Goal: Information Seeking & Learning: Learn about a topic

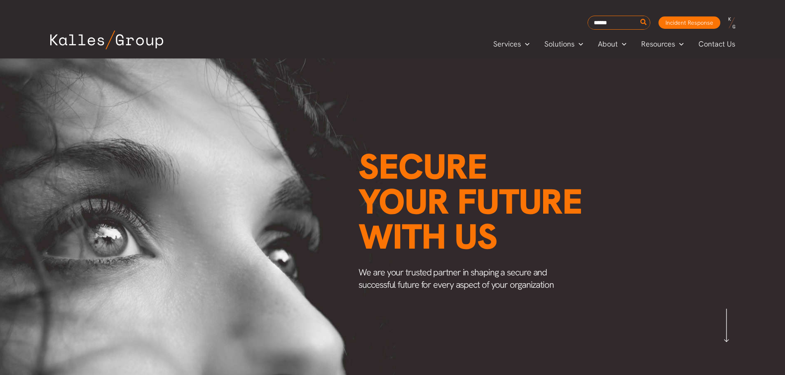
scroll to position [0, 967]
click at [621, 69] on link "Our Approach" at bounding box center [639, 64] width 99 height 17
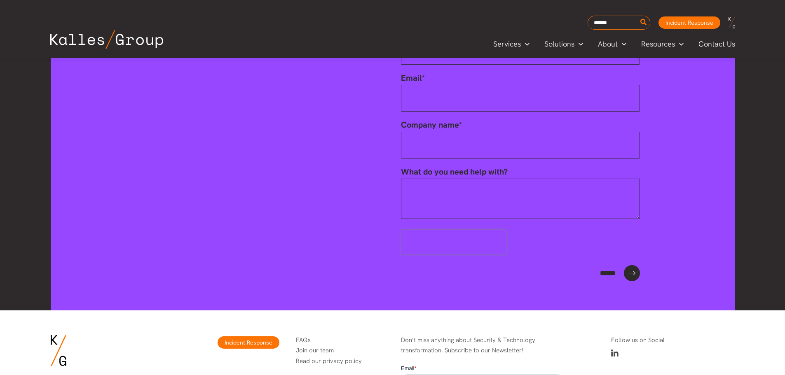
scroll to position [3003, 0]
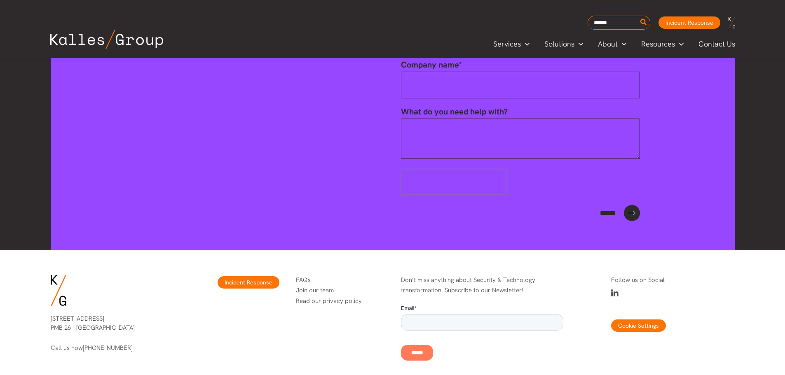
click at [765, 250] on div "[STREET_ADDRESS] Call us now [PHONE_NUMBER] Incident Response FAQs Join our tea…" at bounding box center [392, 325] width 785 height 150
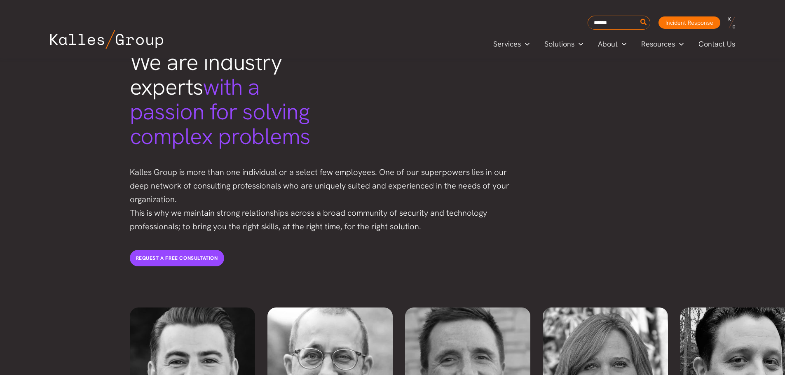
scroll to position [1468, 0]
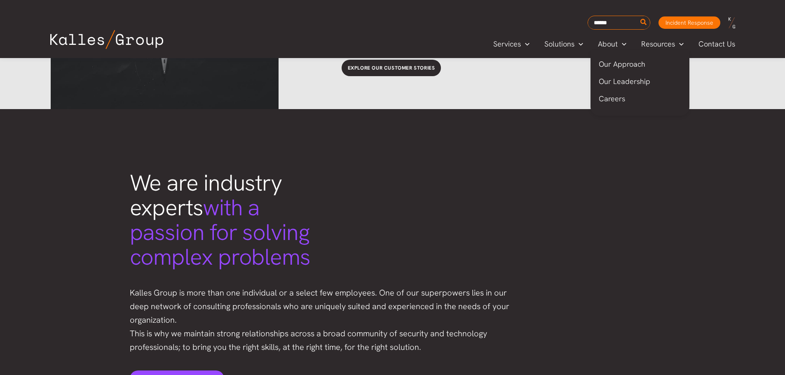
click at [619, 97] on span "Careers" at bounding box center [612, 98] width 26 height 9
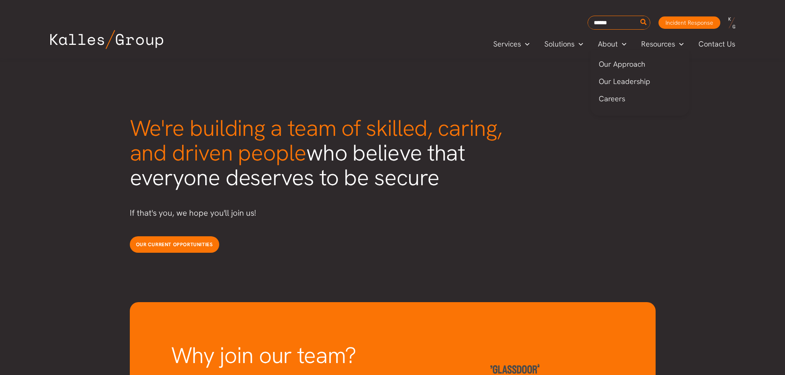
scroll to position [2049, 0]
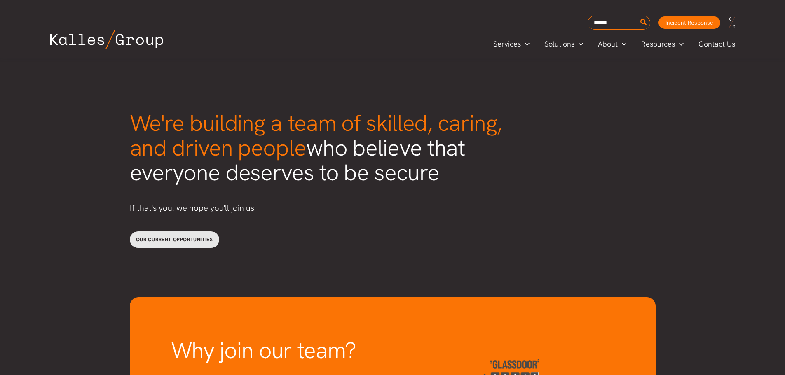
click at [180, 236] on span "Our current opportunities" at bounding box center [174, 239] width 77 height 7
